Goal: Transaction & Acquisition: Purchase product/service

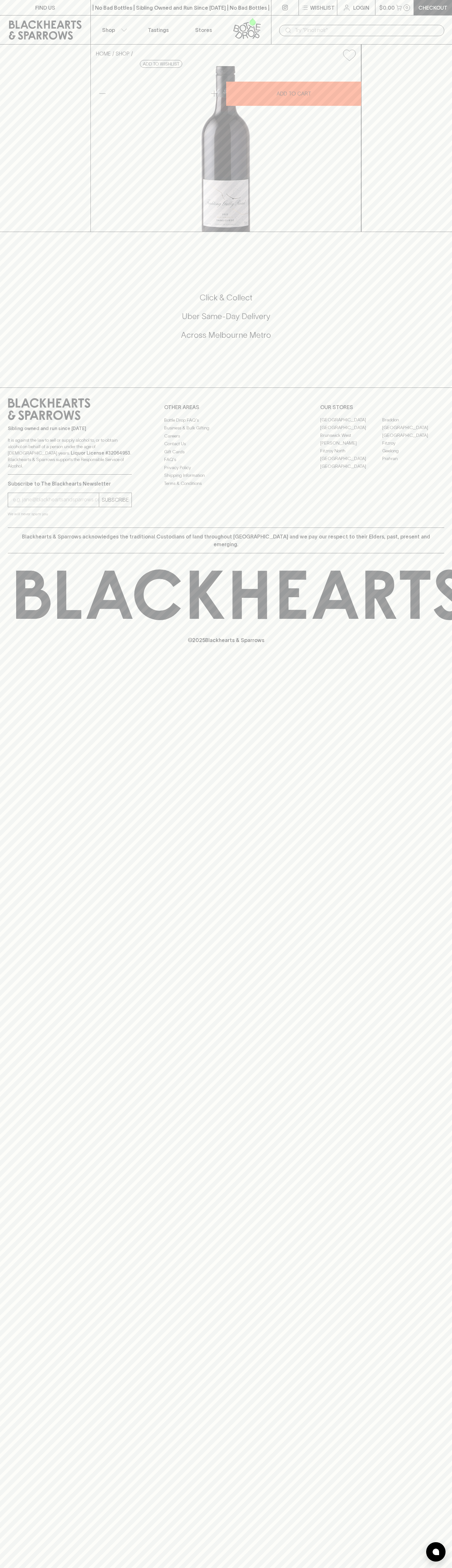
click at [363, 23] on div "​" at bounding box center [361, 30] width 181 height 29
click at [422, 232] on div "HOME SHOP Fighting Gully Road Sangiovese 2023 $37.00 Add to wishlist 10% discou…" at bounding box center [226, 138] width 452 height 187
click at [235, 1567] on html "FIND US | No Bad Bottles | Sibling Owned and Run Since [DATE] | No Bad Bottles …" at bounding box center [226, 784] width 452 height 1568
click at [21, 1565] on div "FIND US | No Bad Bottles | Sibling Owned and Run Since [DATE] | No Bad Bottles …" at bounding box center [226, 784] width 452 height 1568
